Goal: Transaction & Acquisition: Book appointment/travel/reservation

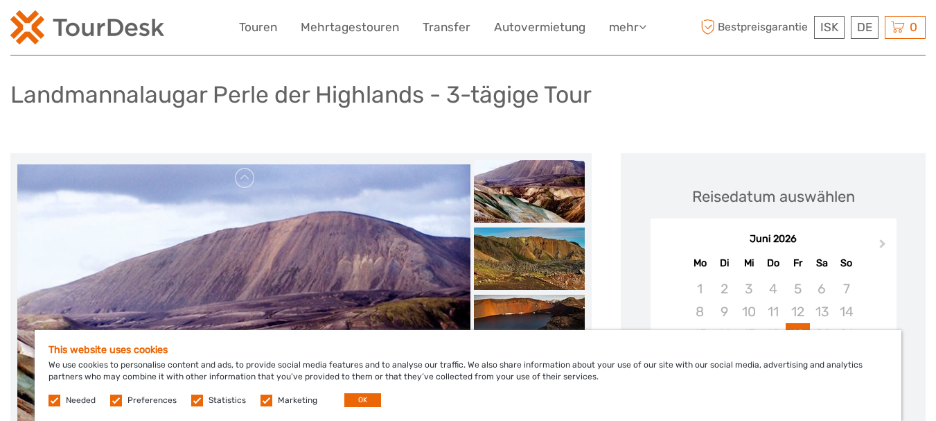
drag, startPoint x: 943, startPoint y: 35, endPoint x: 941, endPoint y: 45, distance: 10.6
click at [262, 401] on label at bounding box center [267, 400] width 12 height 12
click at [0, 0] on input "checkbox" at bounding box center [0, 0] width 0 height 0
click at [198, 399] on label at bounding box center [197, 400] width 12 height 12
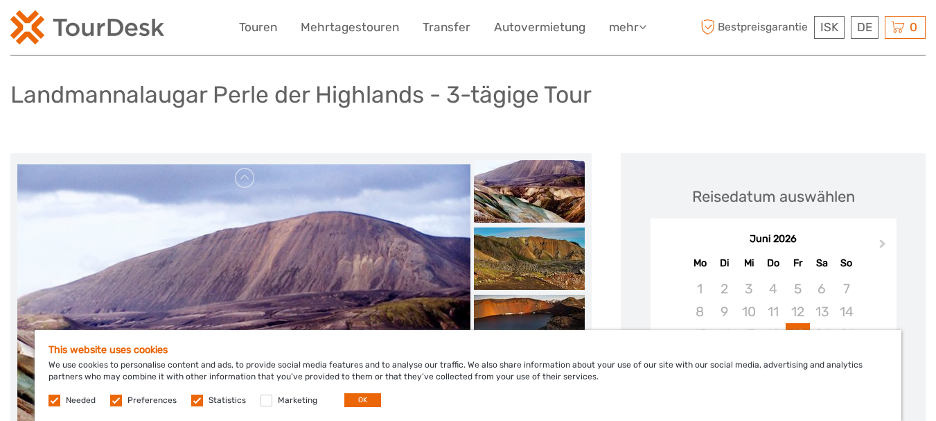
click at [0, 0] on input "checkbox" at bounding box center [0, 0] width 0 height 0
click at [116, 399] on label at bounding box center [116, 400] width 12 height 12
click at [0, 0] on input "checkbox" at bounding box center [0, 0] width 0 height 0
click at [352, 399] on button "OK" at bounding box center [362, 400] width 37 height 14
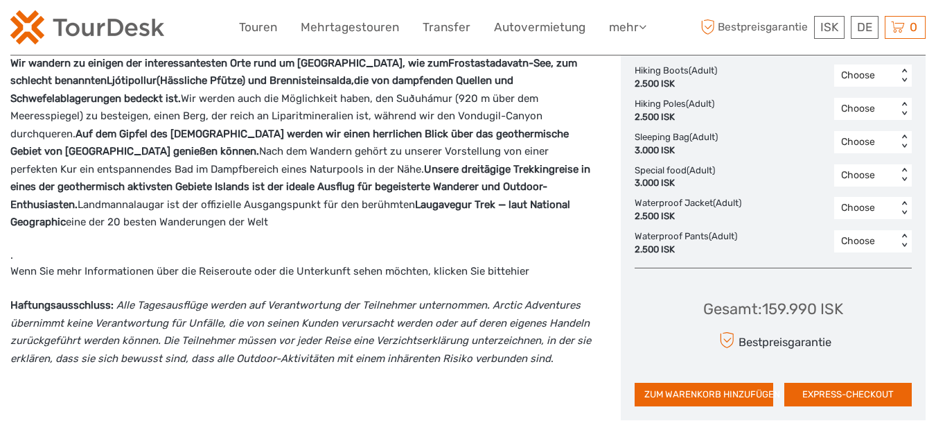
scroll to position [763, 0]
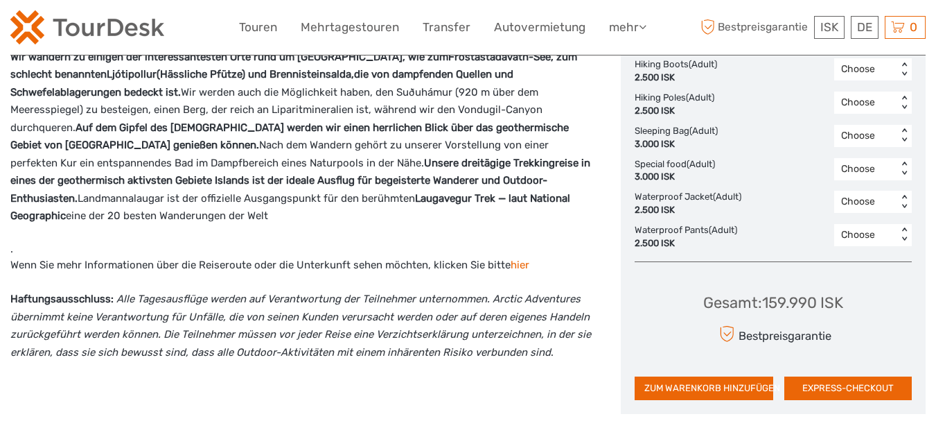
click at [517, 259] on link "hier" at bounding box center [520, 265] width 19 height 12
click at [519, 259] on link "hier" at bounding box center [520, 265] width 19 height 12
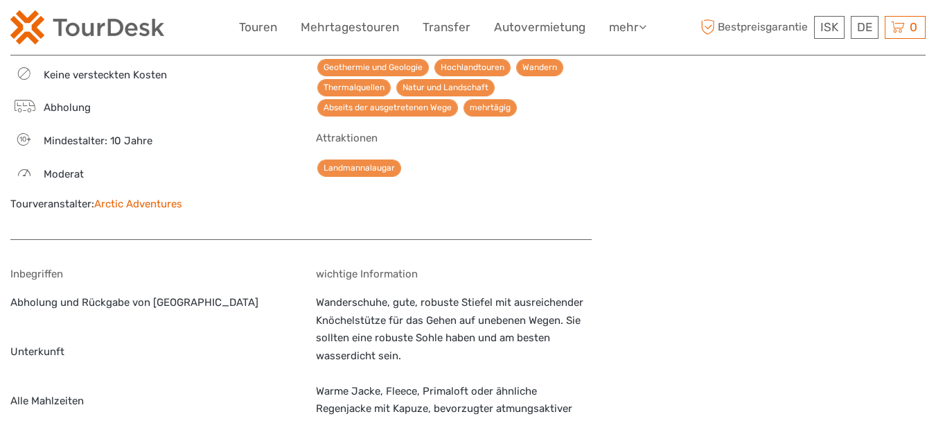
scroll to position [1324, 0]
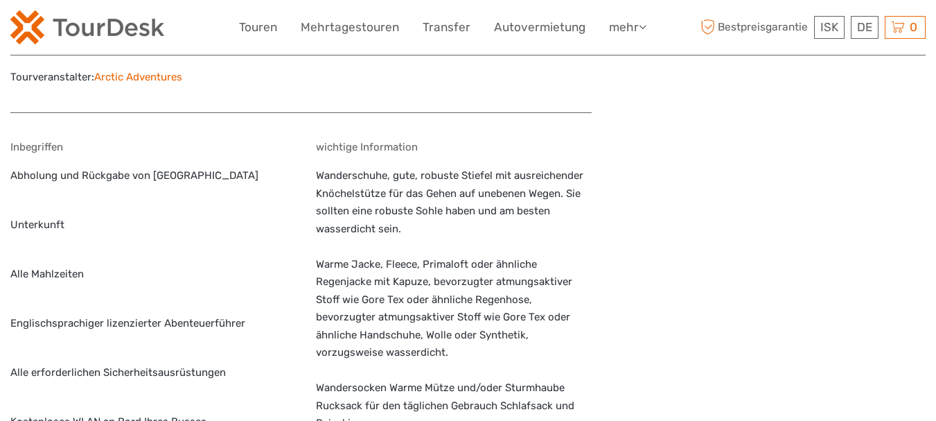
click at [28, 216] on p "Unterkunft" at bounding box center [148, 225] width 277 height 18
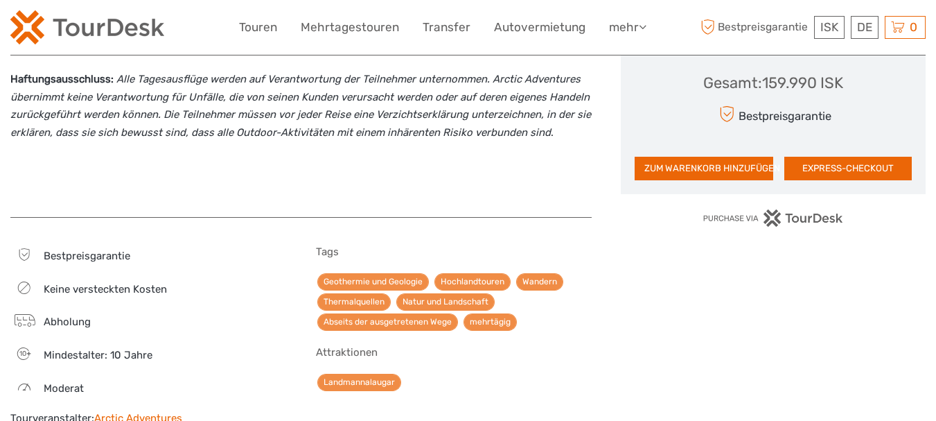
scroll to position [1012, 0]
